Goal: Task Accomplishment & Management: Manage account settings

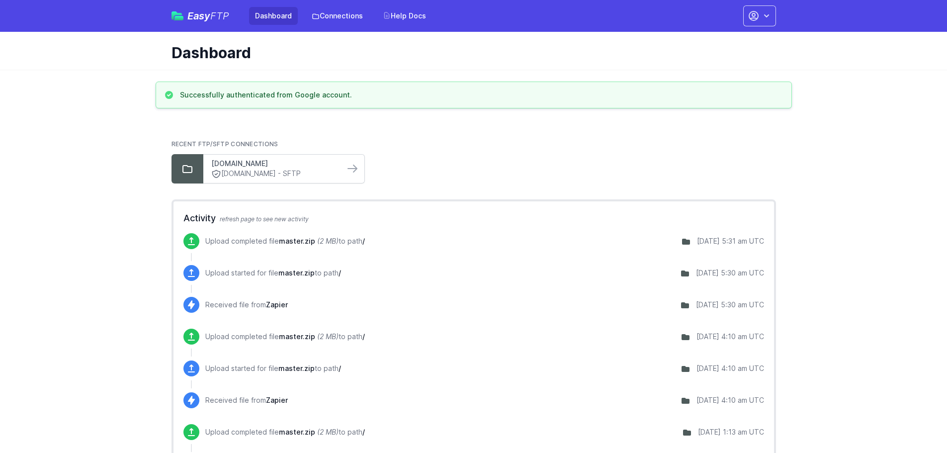
click at [335, 162] on link "[DOMAIN_NAME]" at bounding box center [273, 164] width 125 height 10
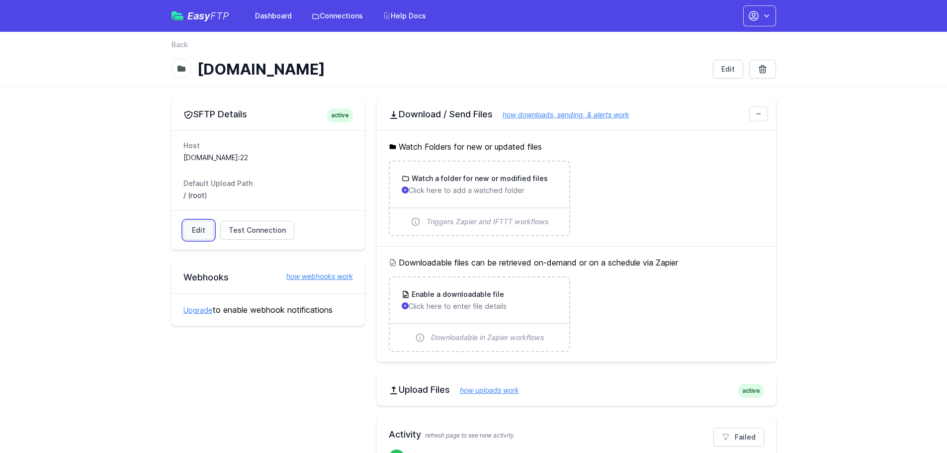
click at [188, 229] on link "Edit" at bounding box center [199, 230] width 30 height 19
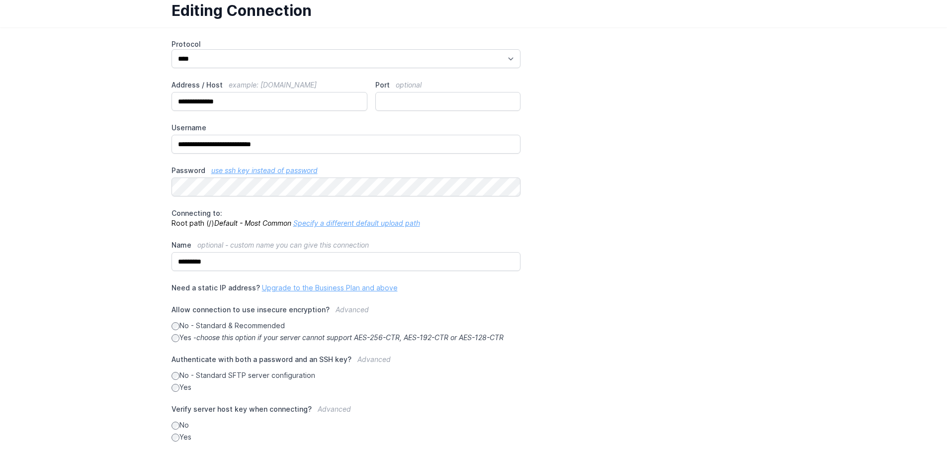
scroll to position [114, 0]
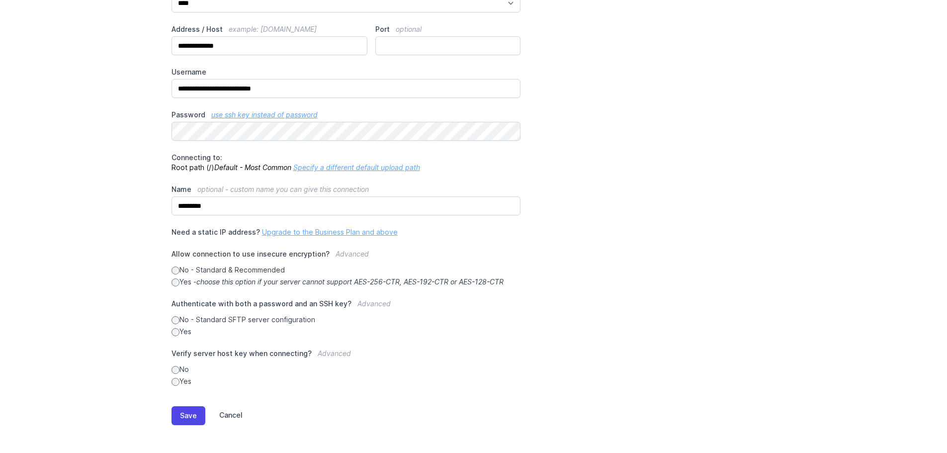
click at [229, 414] on link "Cancel" at bounding box center [223, 415] width 37 height 19
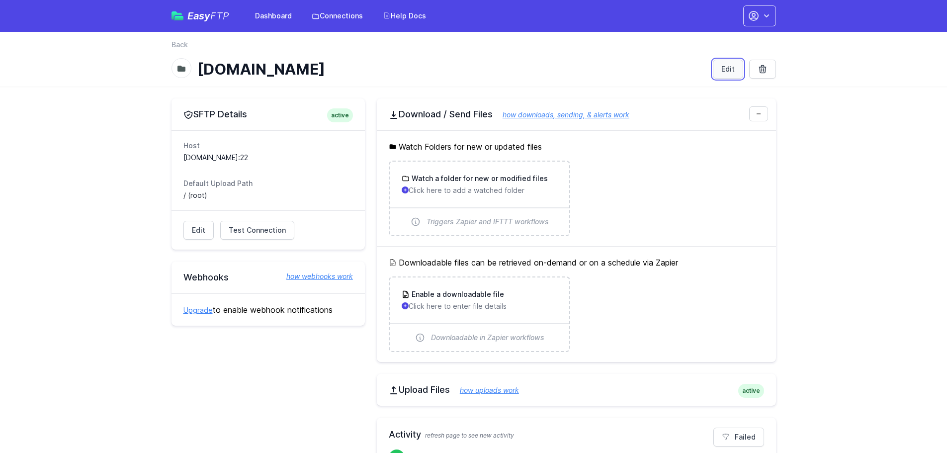
click at [732, 67] on link "Edit" at bounding box center [728, 69] width 30 height 19
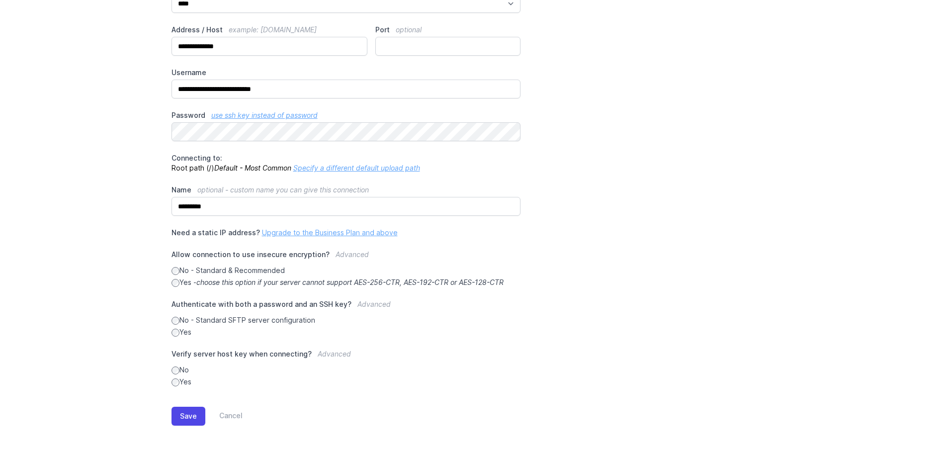
scroll to position [114, 0]
click at [226, 411] on link "Cancel" at bounding box center [223, 415] width 37 height 19
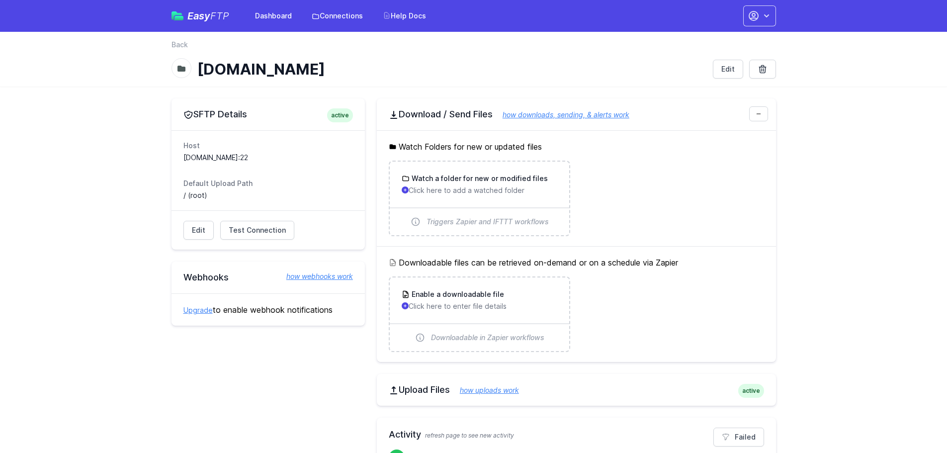
click at [341, 114] on span "active" at bounding box center [340, 115] width 26 height 14
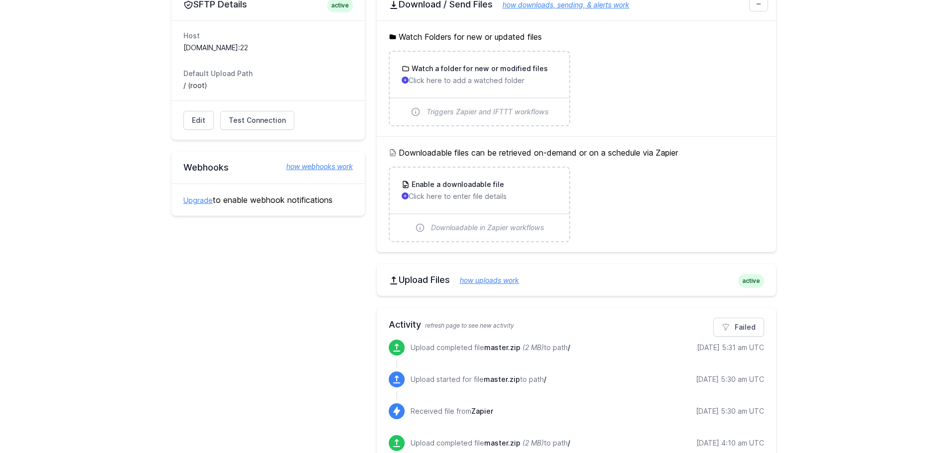
scroll to position [50, 0]
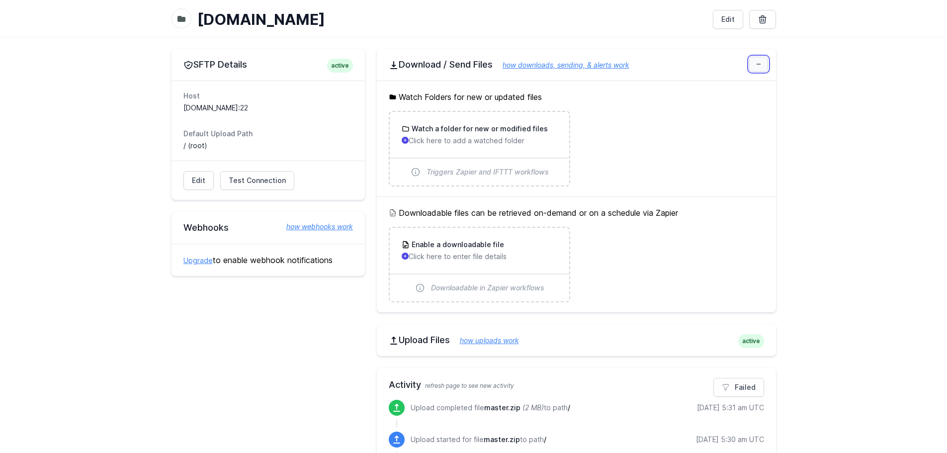
click at [757, 69] on link at bounding box center [759, 64] width 19 height 15
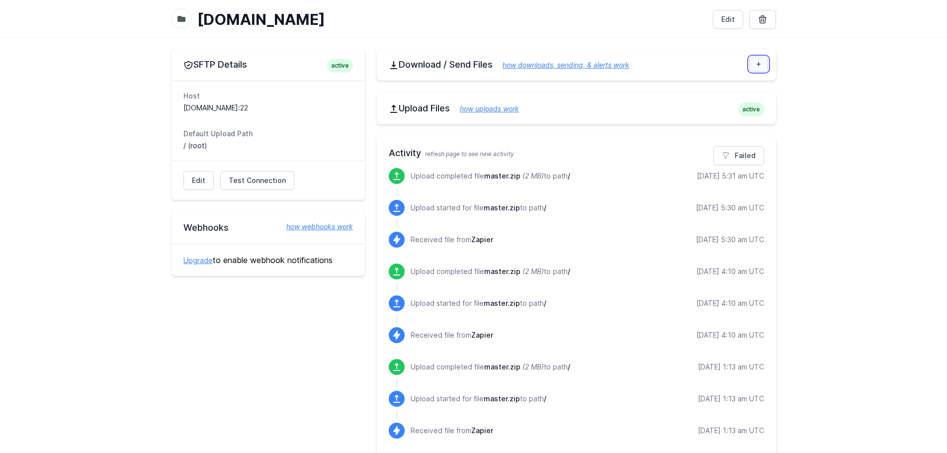
click at [760, 66] on icon at bounding box center [759, 64] width 6 height 6
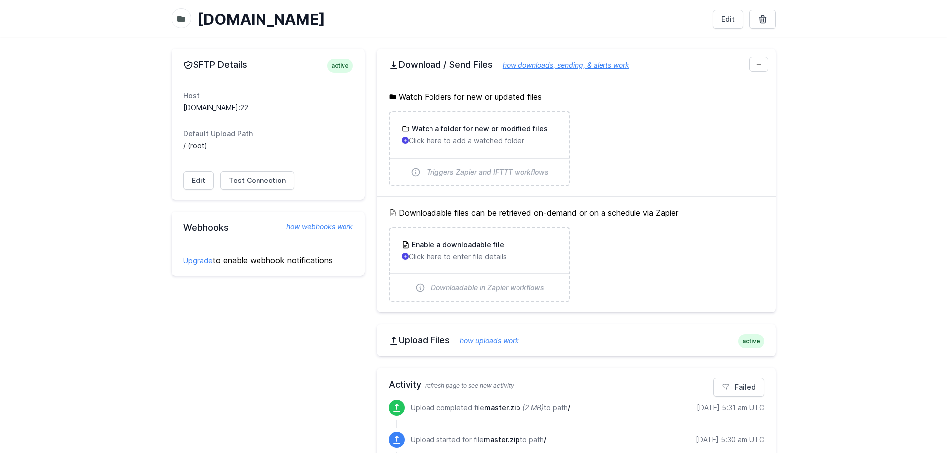
click at [232, 67] on h2 "SFTP Details active" at bounding box center [269, 65] width 170 height 12
click at [212, 108] on dd "sftp.dfplus.io:22" at bounding box center [269, 108] width 170 height 10
click at [193, 187] on link "Edit" at bounding box center [199, 180] width 30 height 19
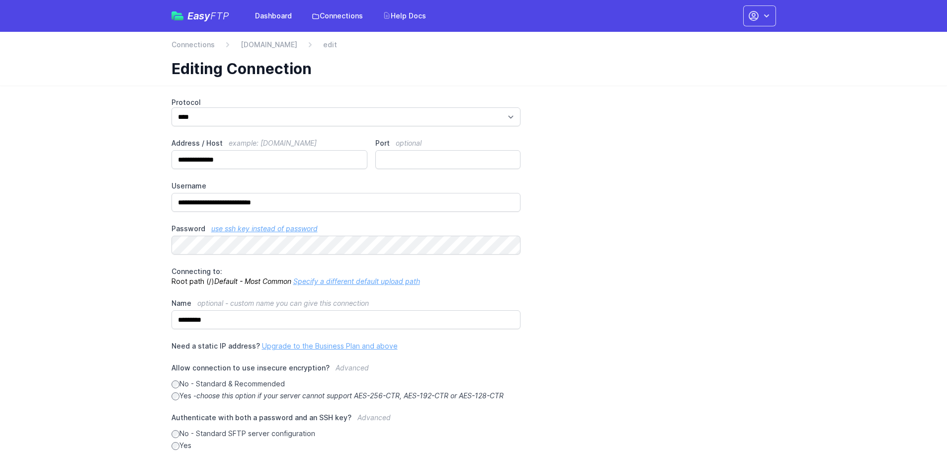
drag, startPoint x: 369, startPoint y: 75, endPoint x: 358, endPoint y: 76, distance: 11.0
click at [367, 76] on h1 "Editing Connection" at bounding box center [470, 69] width 597 height 18
click at [252, 31] on div "Easy FTP Dashboard Connections Help Docs Account Settings Your Profile Contact …" at bounding box center [474, 16] width 605 height 32
click at [248, 45] on link "[DOMAIN_NAME]" at bounding box center [269, 45] width 57 height 10
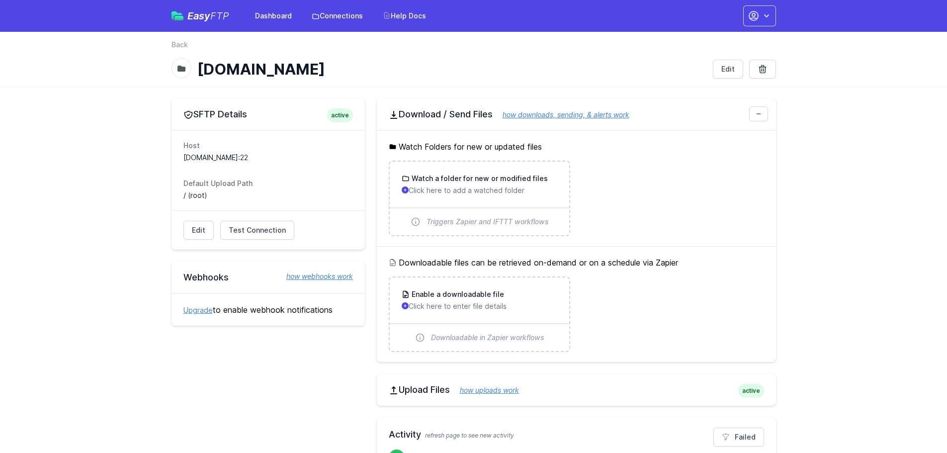
click at [211, 19] on span "FTP" at bounding box center [219, 16] width 19 height 12
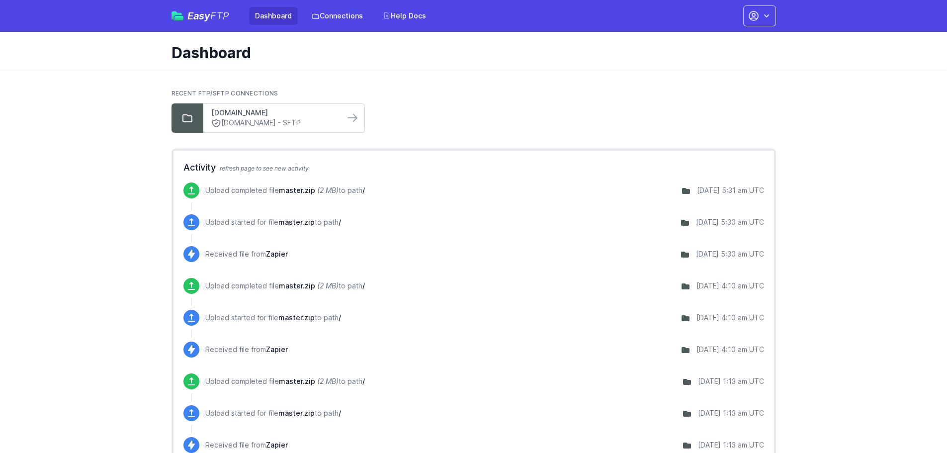
click at [316, 115] on link "dfplus.io" at bounding box center [273, 113] width 125 height 10
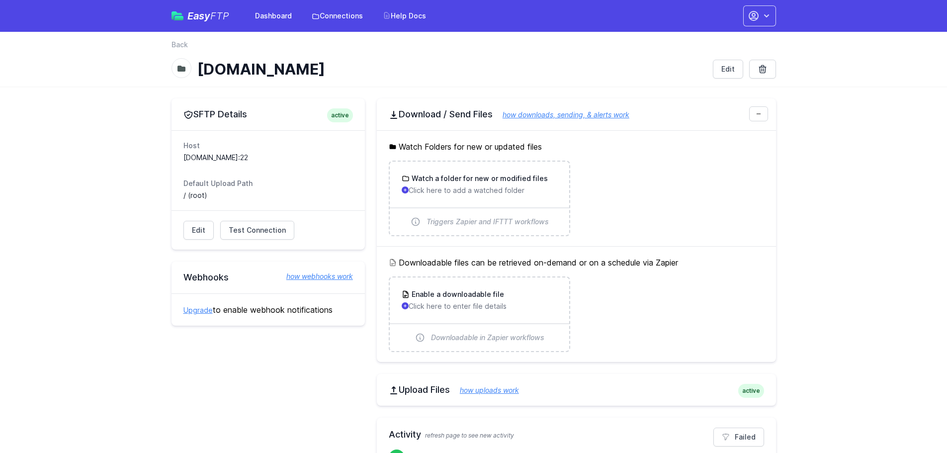
click at [345, 115] on span "active" at bounding box center [340, 115] width 26 height 14
click at [189, 114] on icon at bounding box center [189, 115] width 10 height 10
click at [764, 8] on button "button" at bounding box center [760, 15] width 33 height 21
click at [709, 40] on link "Account Settings" at bounding box center [728, 41] width 95 height 18
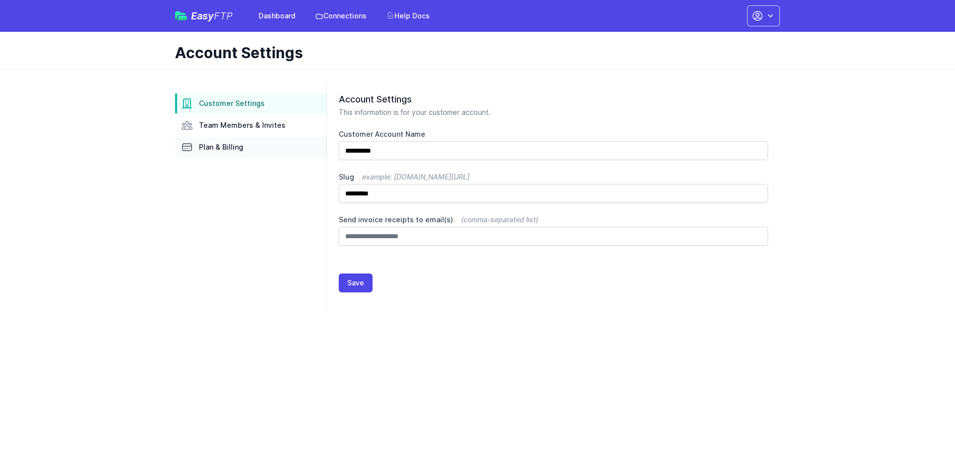
click at [216, 140] on link "Plan & Billing" at bounding box center [250, 147] width 151 height 20
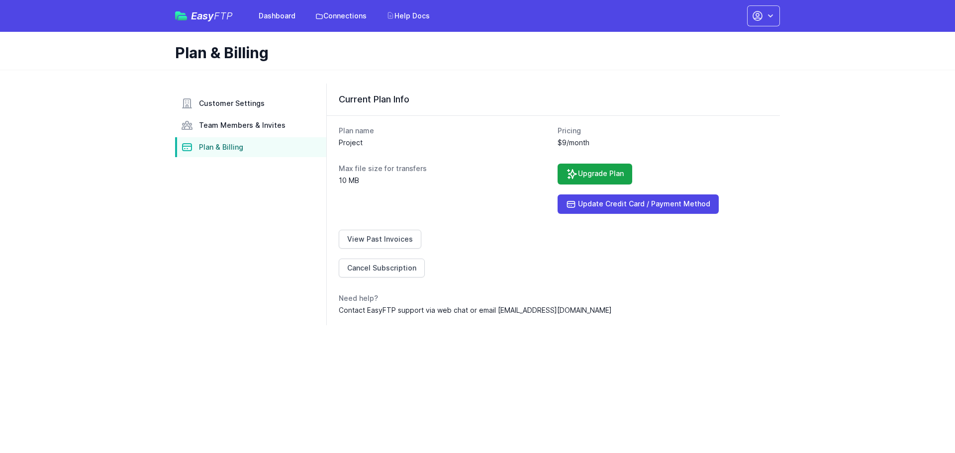
click at [446, 208] on div "Max file size for transfers 10 MB" at bounding box center [444, 189] width 211 height 50
click at [376, 265] on link "Cancel Subscription" at bounding box center [382, 268] width 86 height 19
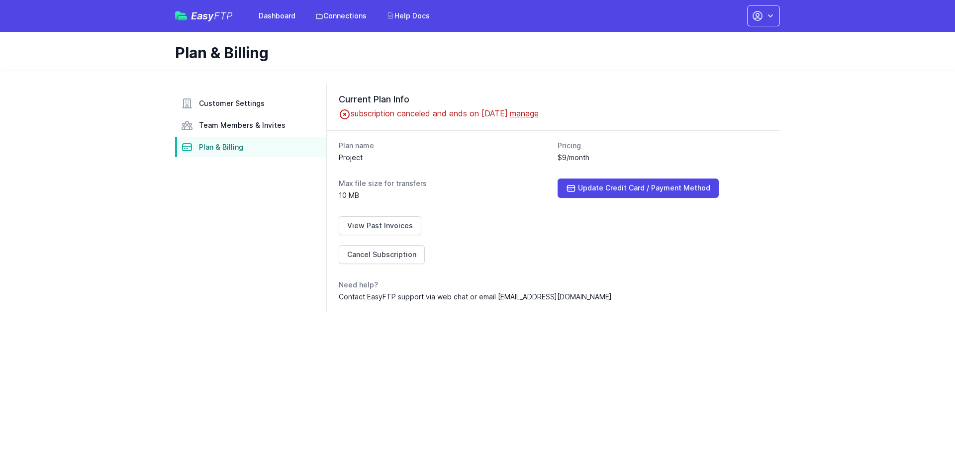
drag, startPoint x: 765, startPoint y: 111, endPoint x: 778, endPoint y: 101, distance: 15.9
click at [765, 111] on p "subscription canceled and ends on [DATE] manage" at bounding box center [553, 113] width 429 height 13
click at [778, 101] on div "Current Plan Info subscription canceled and ends on [DATE] manage" at bounding box center [553, 107] width 453 height 47
